Goal: Find specific page/section: Find specific page/section

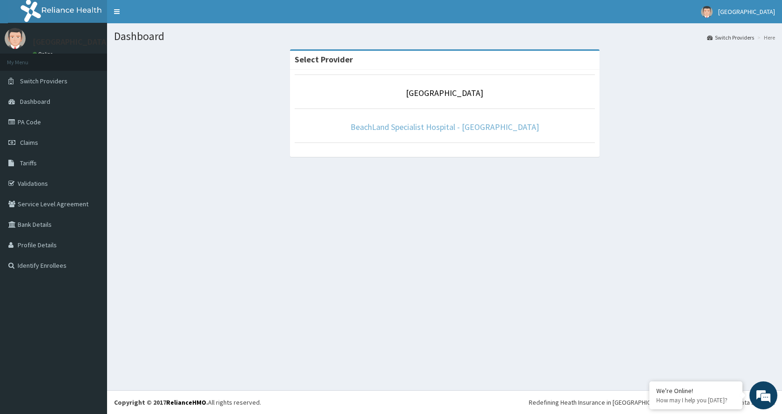
click at [461, 126] on link "BeachLand Specialist Hospital - [GEOGRAPHIC_DATA]" at bounding box center [444, 126] width 188 height 11
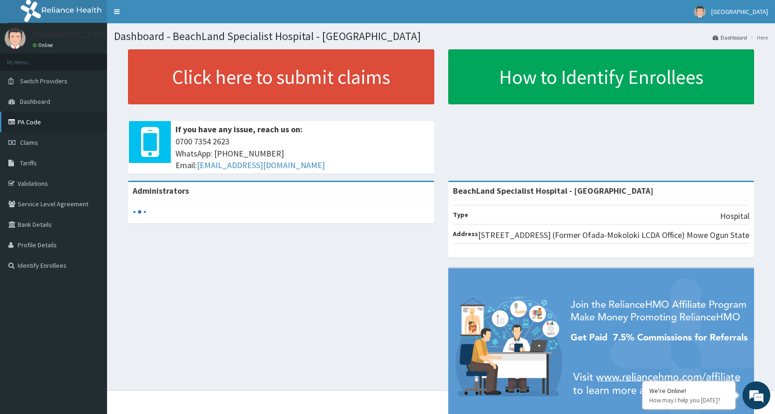
click at [34, 126] on link "PA Code" at bounding box center [53, 122] width 107 height 20
